Goal: Transaction & Acquisition: Purchase product/service

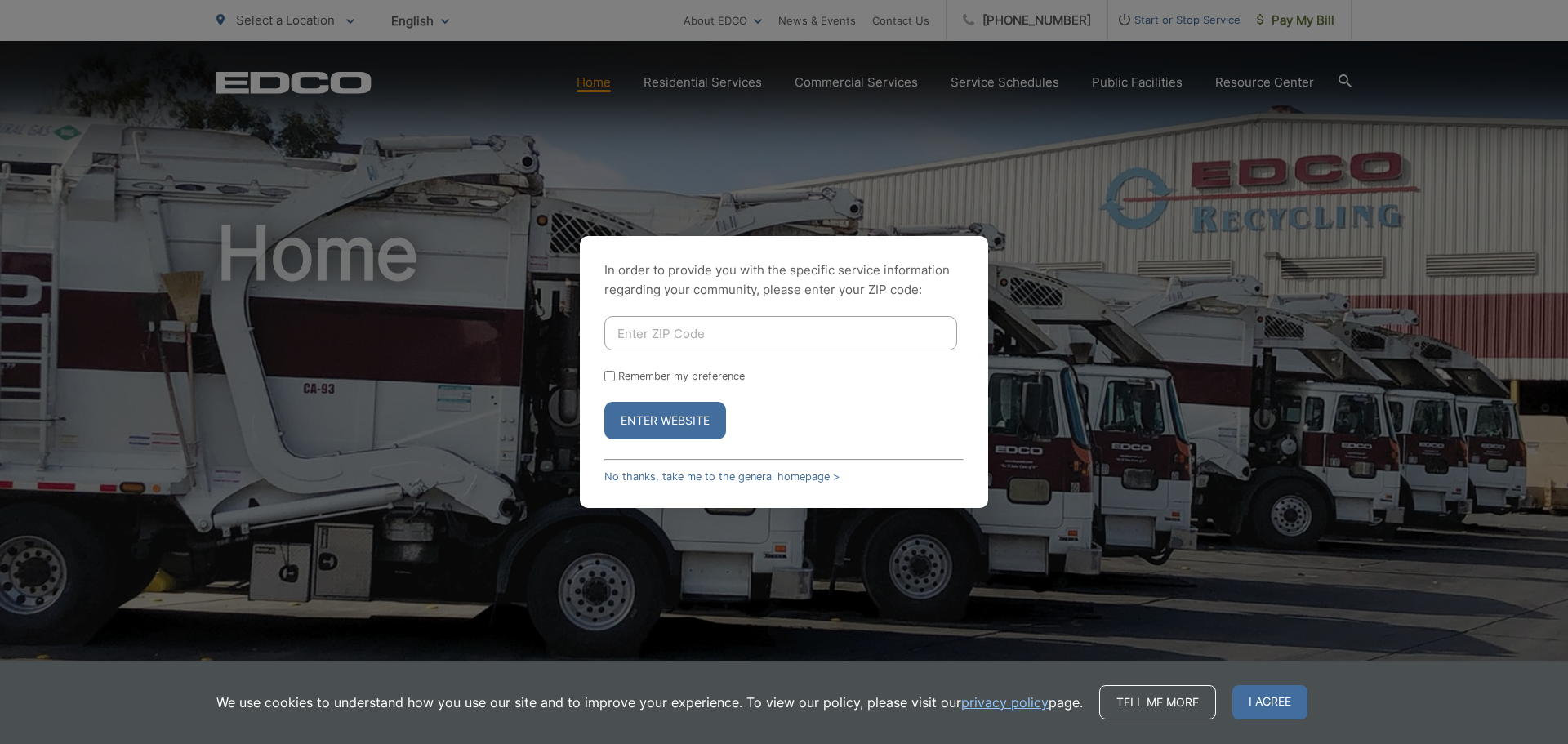
click at [824, 342] on input "Enter ZIP Code" at bounding box center [781, 333] width 353 height 35
type input "91320"
click at [604, 402] on button "Enter Website" at bounding box center [665, 420] width 122 height 38
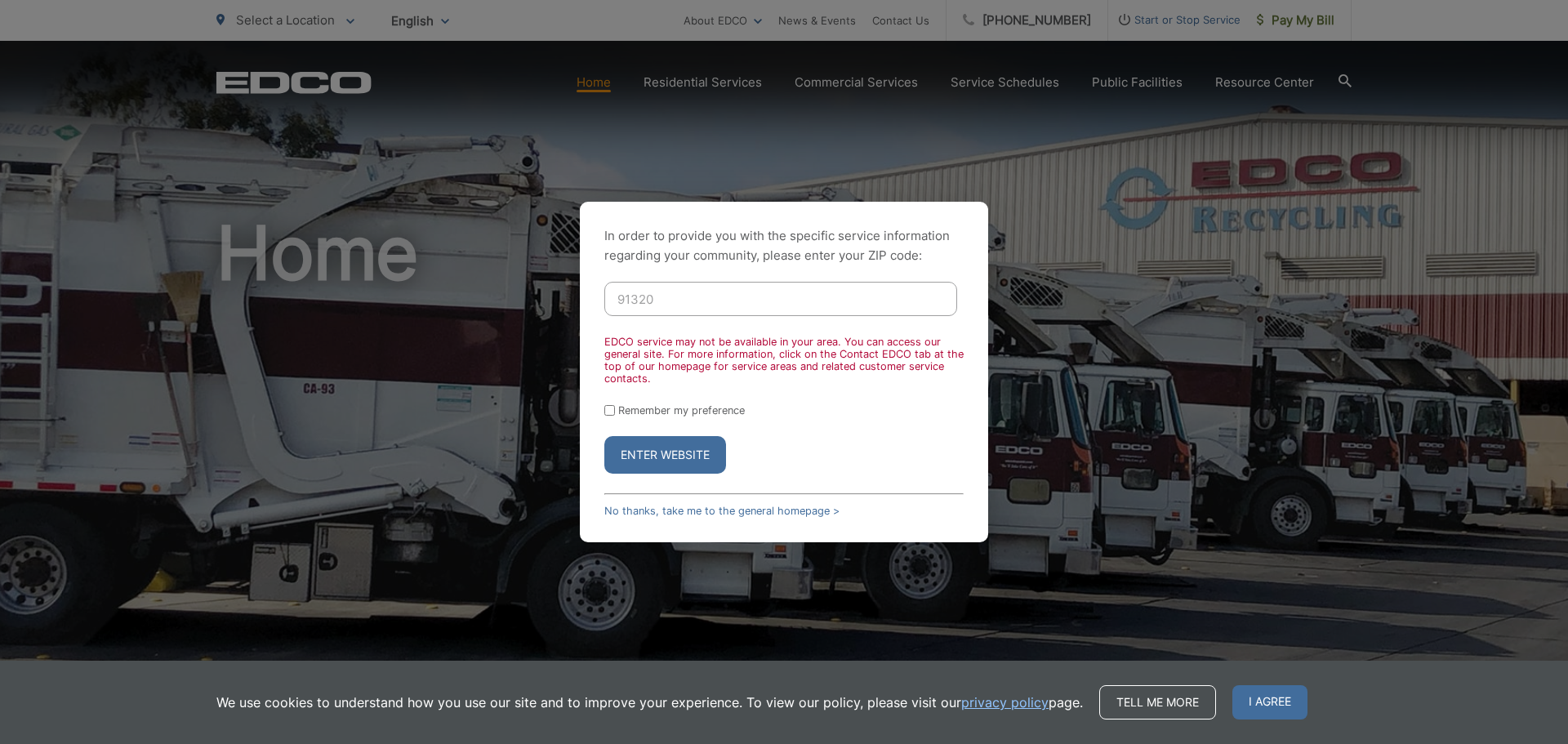
click at [687, 457] on button "Enter Website" at bounding box center [665, 455] width 122 height 38
click at [700, 510] on link "No thanks, take me to the general homepage >" at bounding box center [722, 510] width 235 height 13
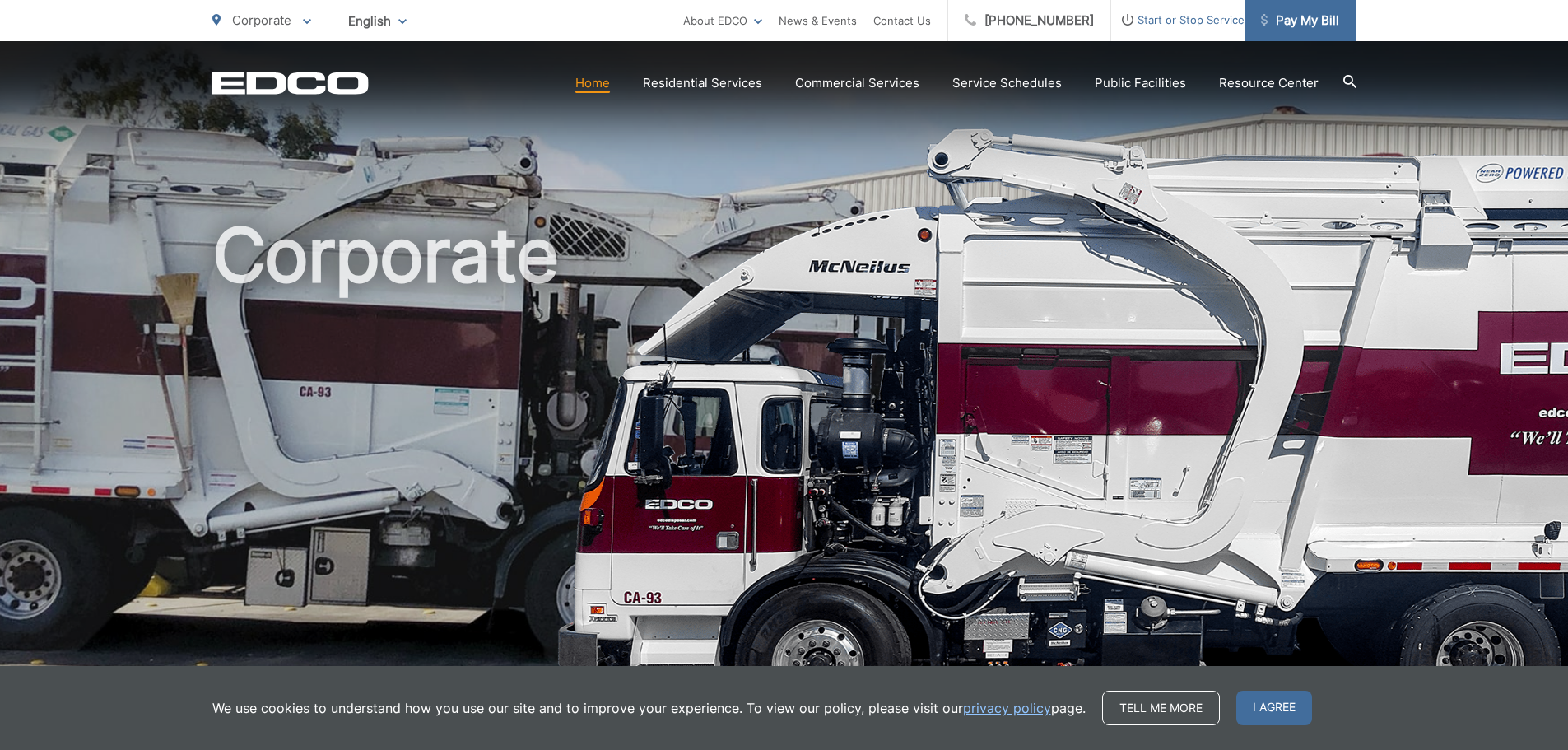
click at [1299, 18] on span "Pay My Bill" at bounding box center [1300, 20] width 78 height 20
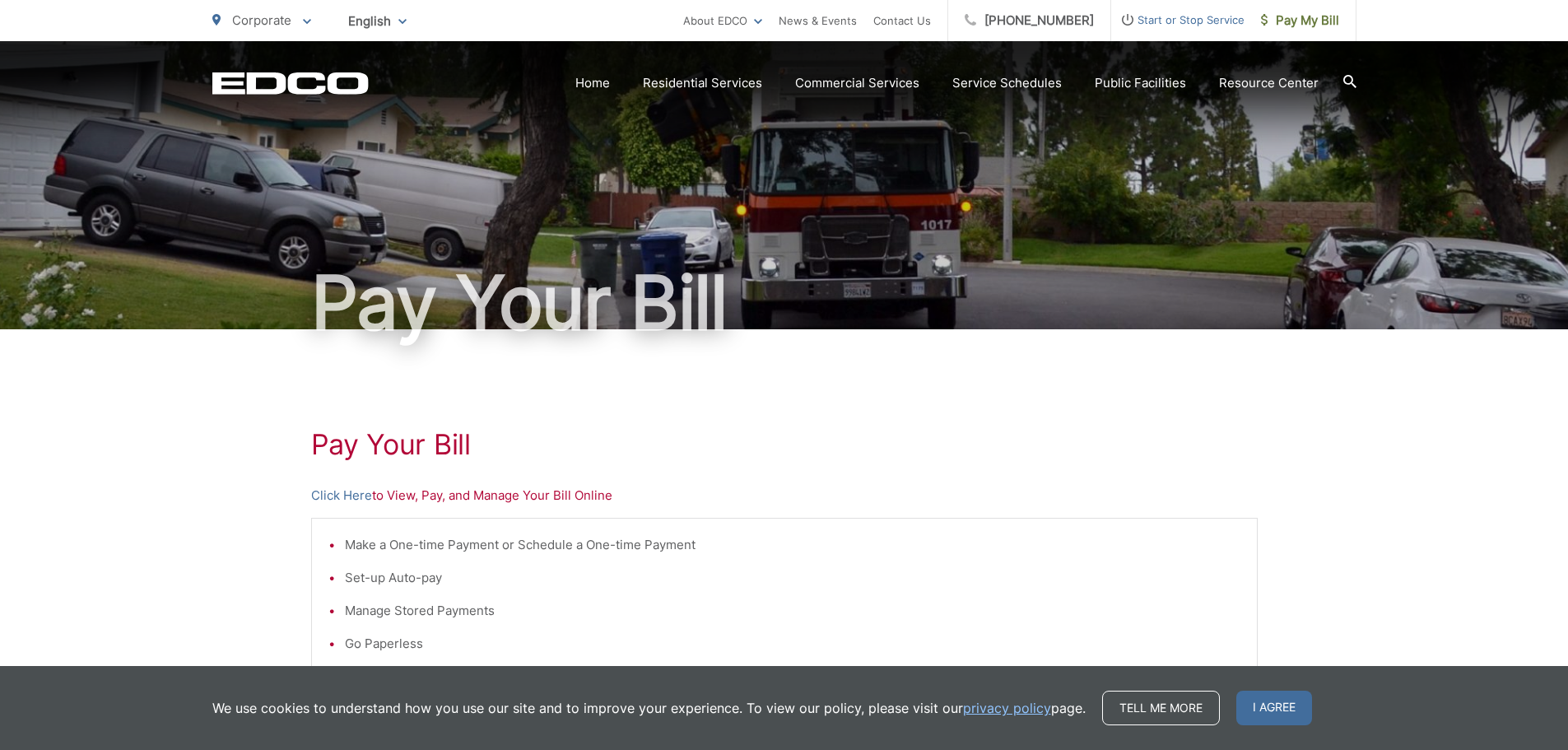
click at [742, 408] on div "Pay Your Bill Click Here to View, Pay, and Manage Your Bill Online Make a One-t…" at bounding box center [784, 698] width 946 height 739
click at [358, 500] on link "Click Here" at bounding box center [342, 495] width 61 height 20
